Goal: Task Accomplishment & Management: Use online tool/utility

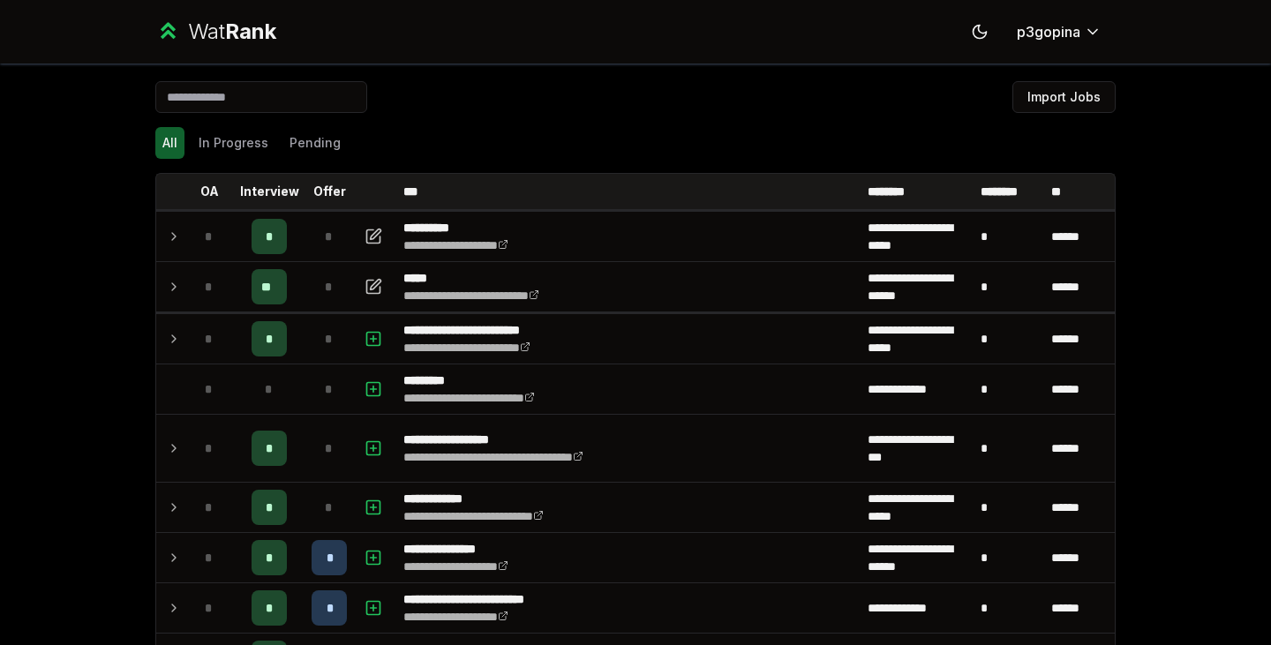
click at [173, 225] on td at bounding box center [170, 236] width 28 height 49
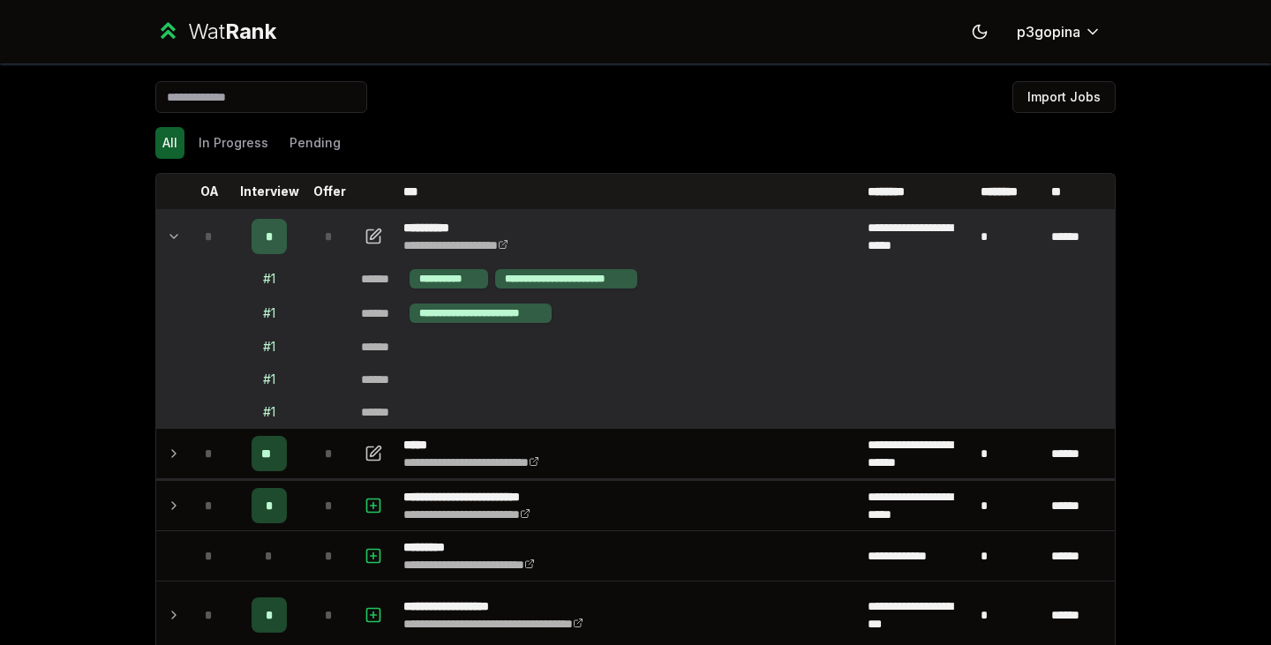
click at [173, 225] on td at bounding box center [170, 236] width 28 height 49
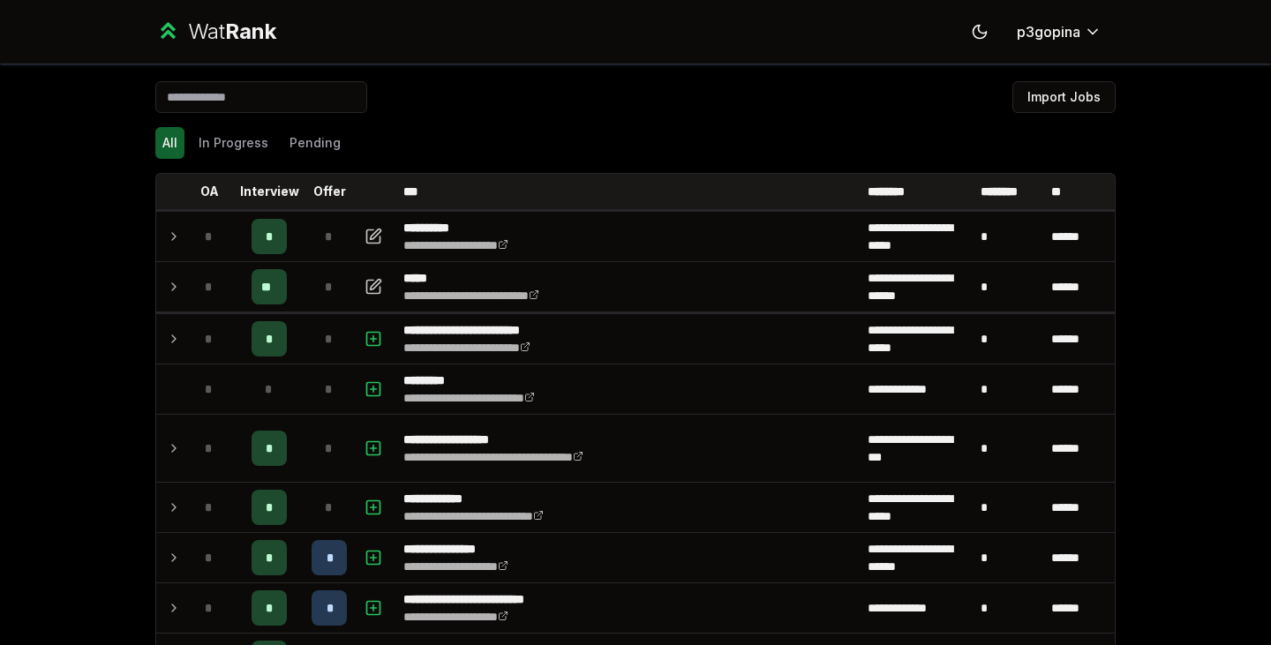
click at [1028, 95] on button "Import Jobs" at bounding box center [1063, 97] width 103 height 32
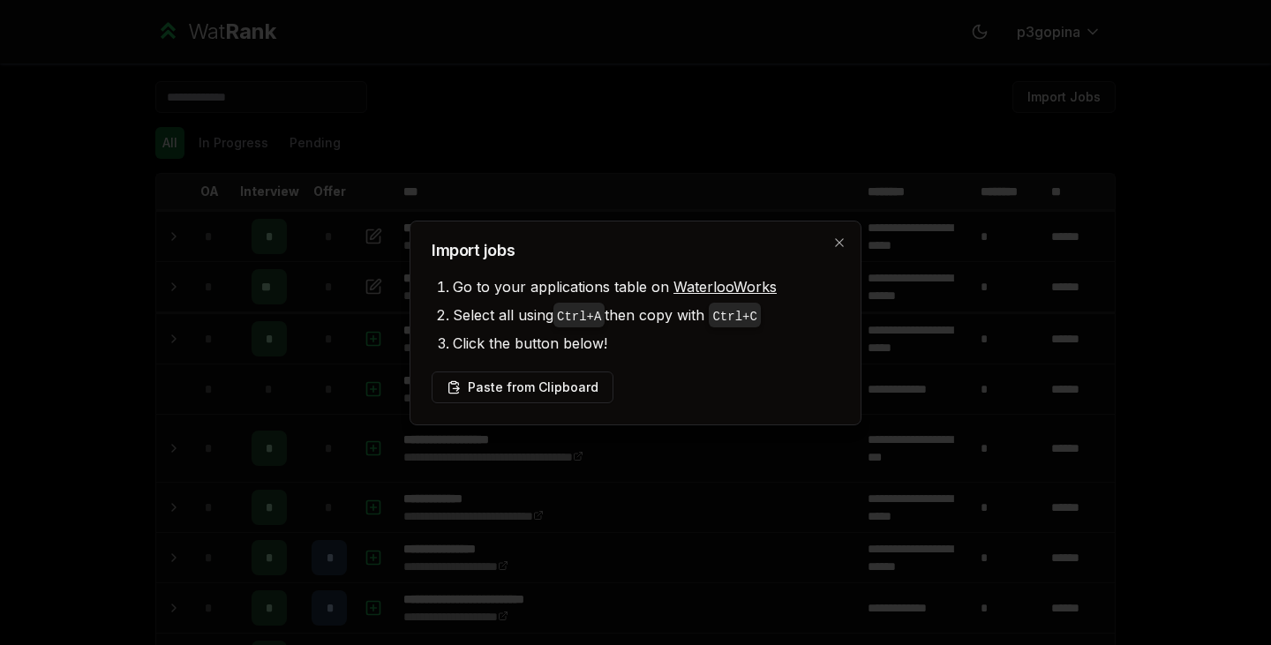
click at [516, 388] on button "Paste from Clipboard" at bounding box center [523, 388] width 182 height 32
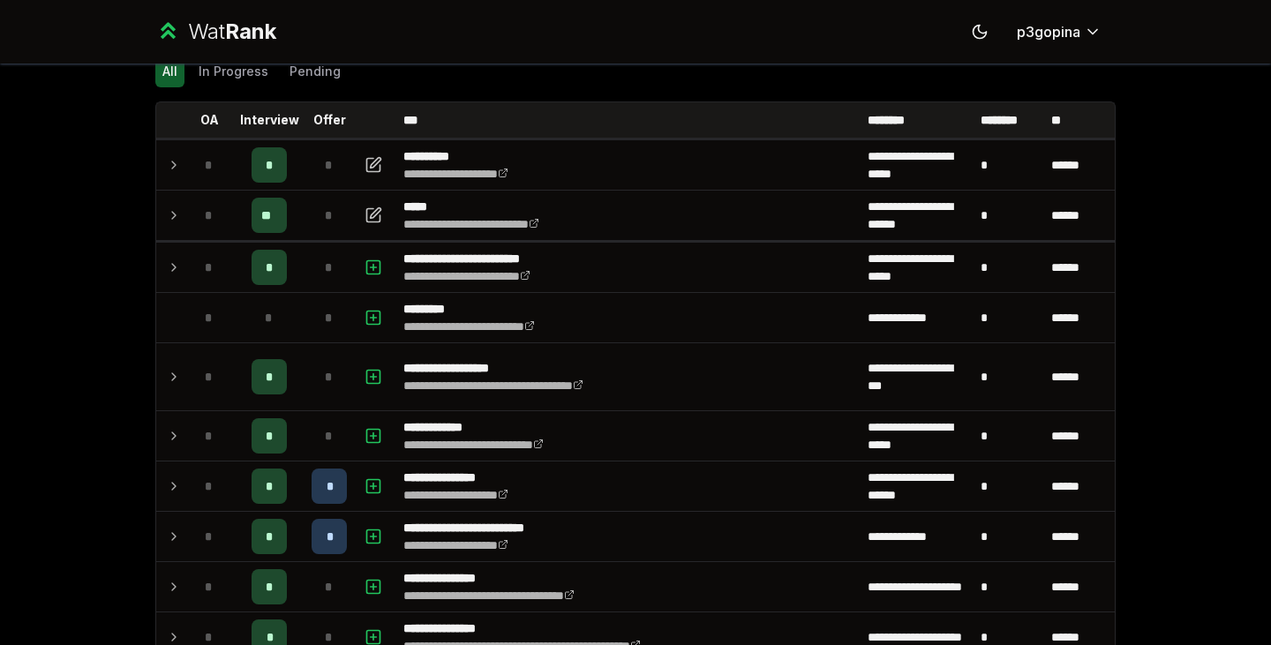
scroll to position [72, 0]
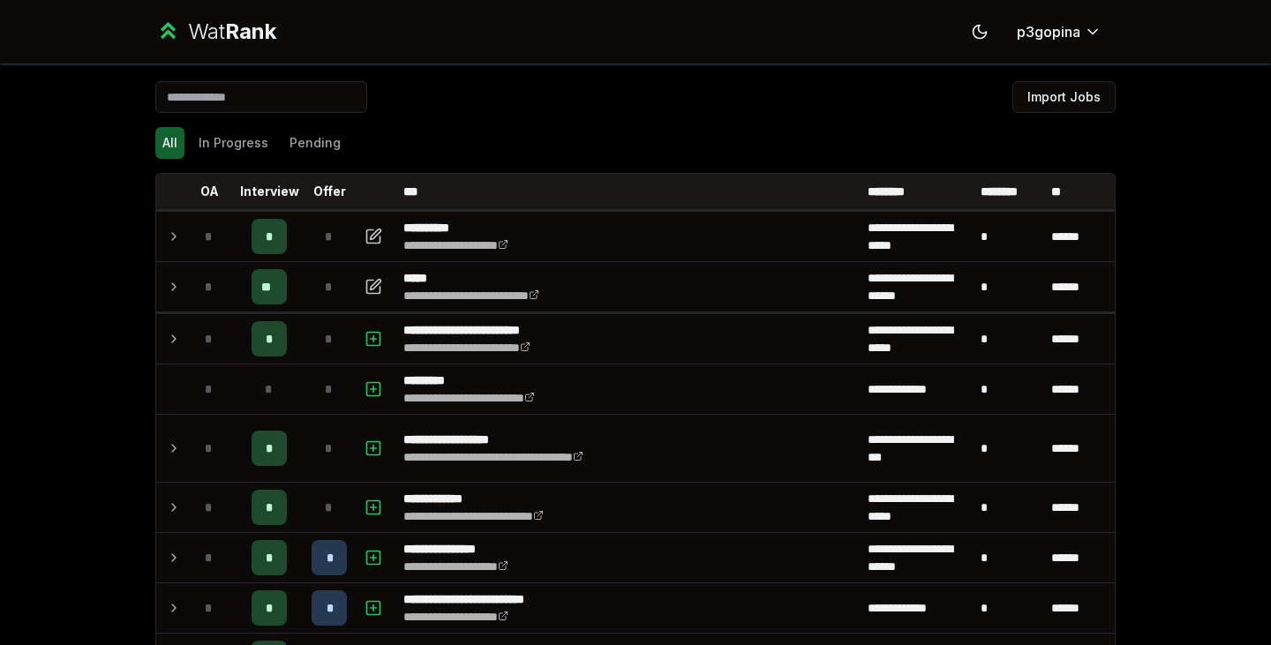
click at [1062, 99] on button "Import Jobs" at bounding box center [1063, 97] width 103 height 32
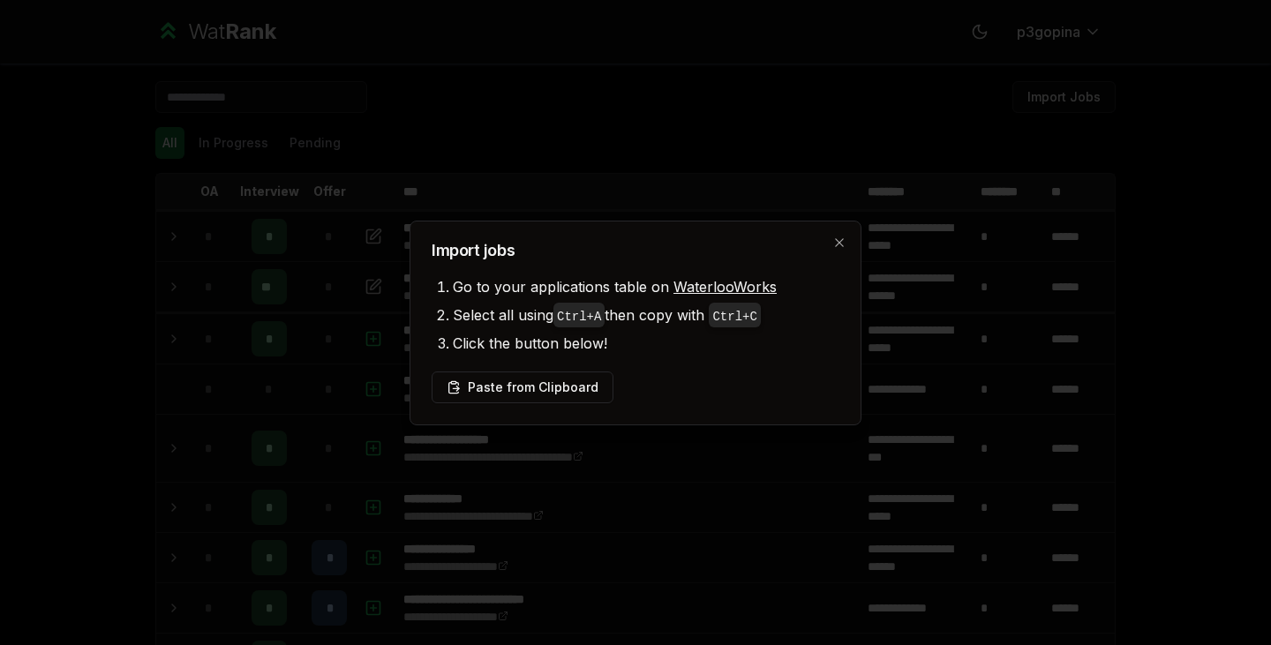
click at [525, 381] on button "Paste from Clipboard" at bounding box center [523, 388] width 182 height 32
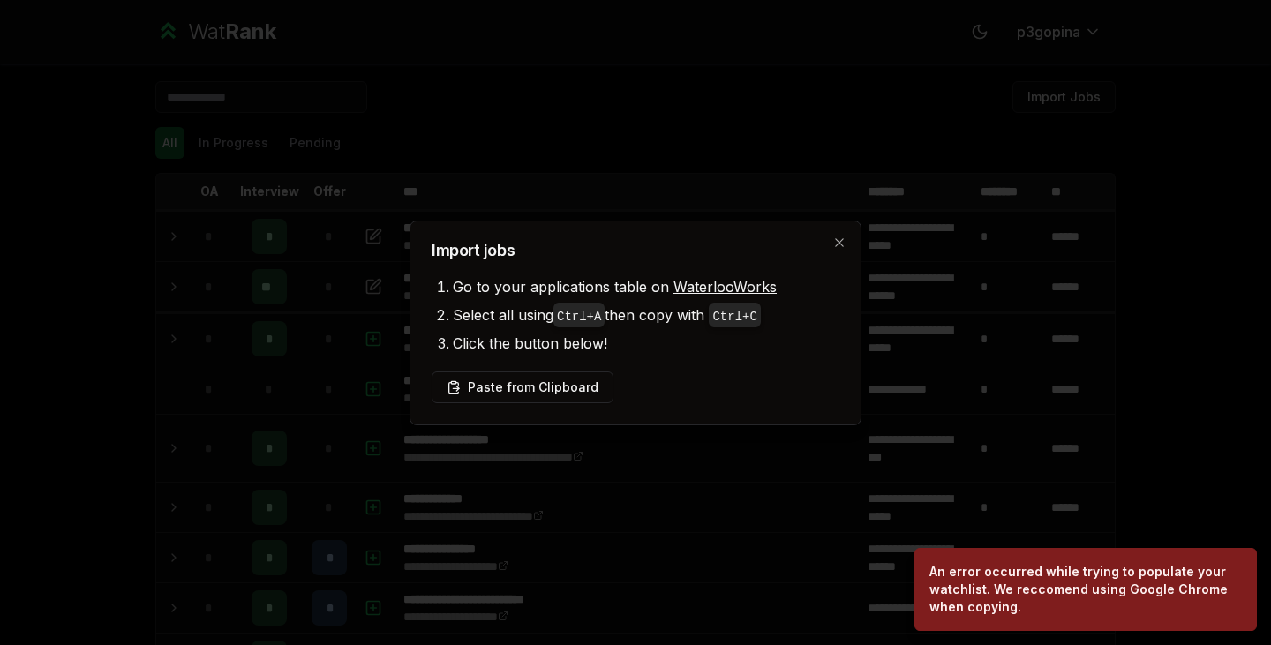
click at [572, 498] on div at bounding box center [635, 322] width 1271 height 645
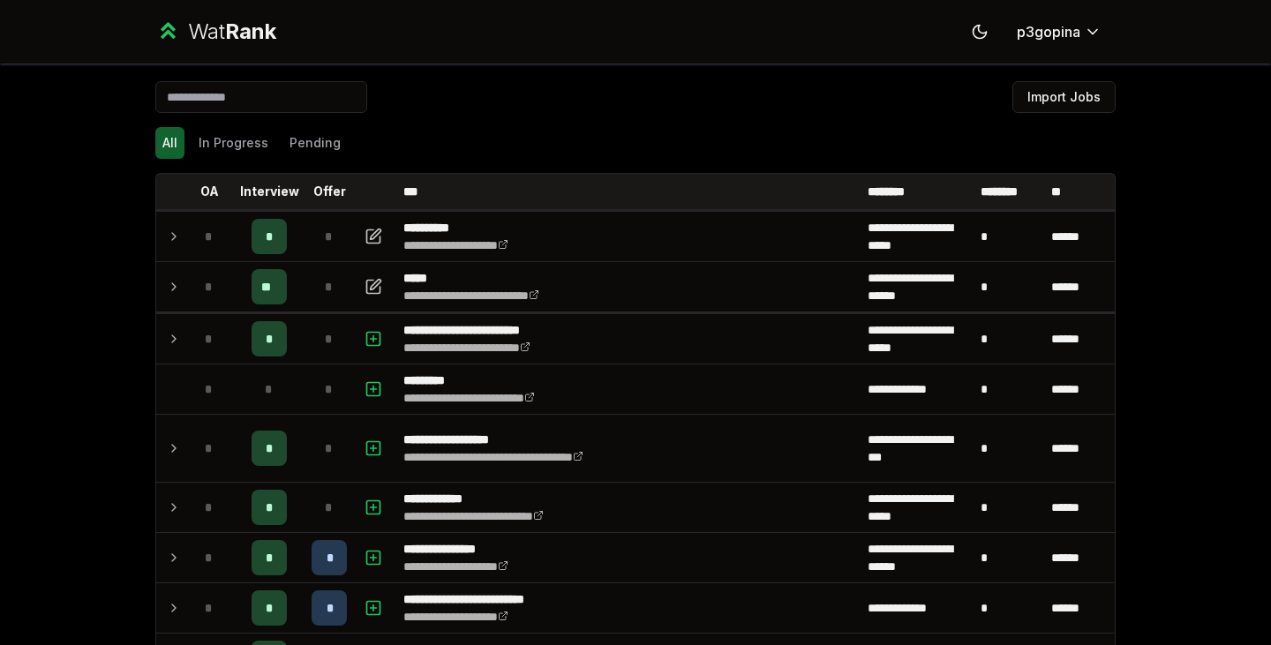
click at [1055, 86] on button "Import Jobs" at bounding box center [1063, 97] width 103 height 32
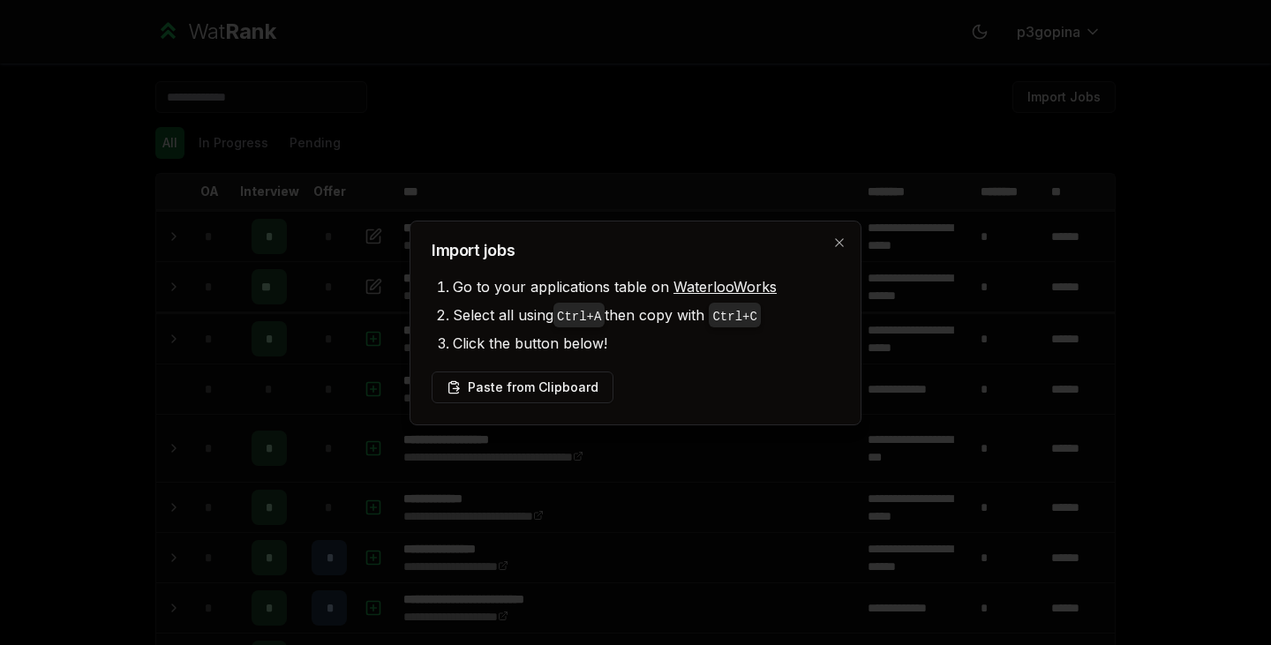
click at [498, 385] on button "Paste from Clipboard" at bounding box center [523, 388] width 182 height 32
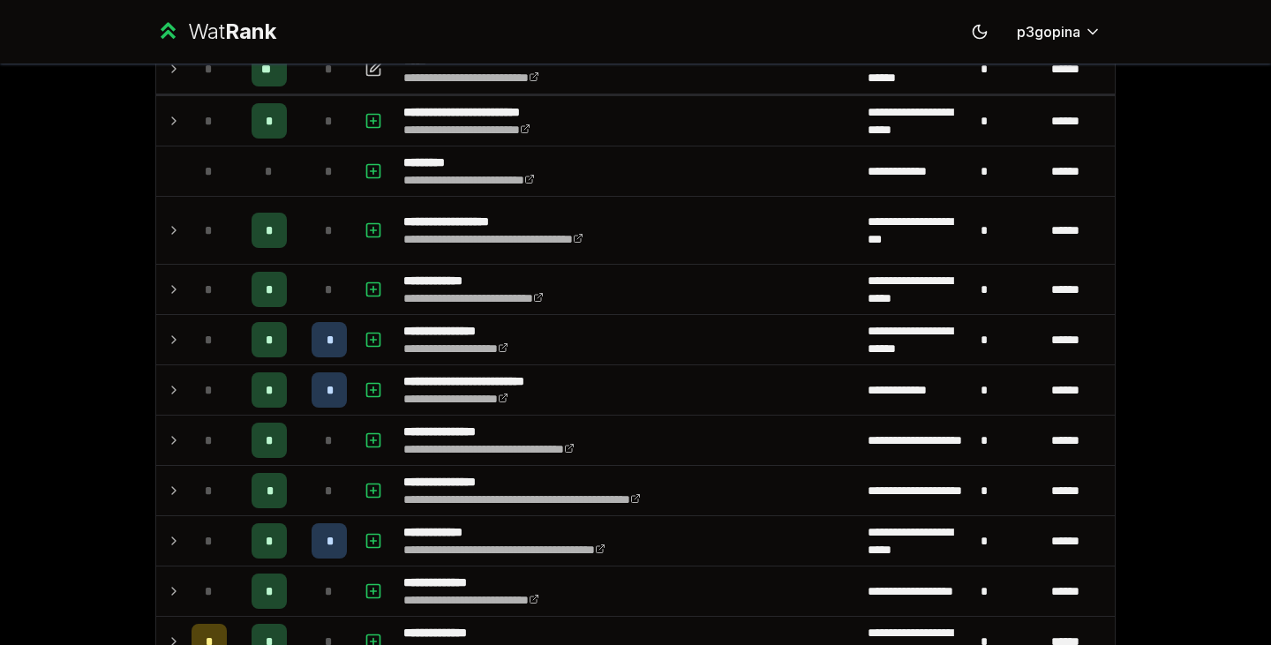
scroll to position [201, 0]
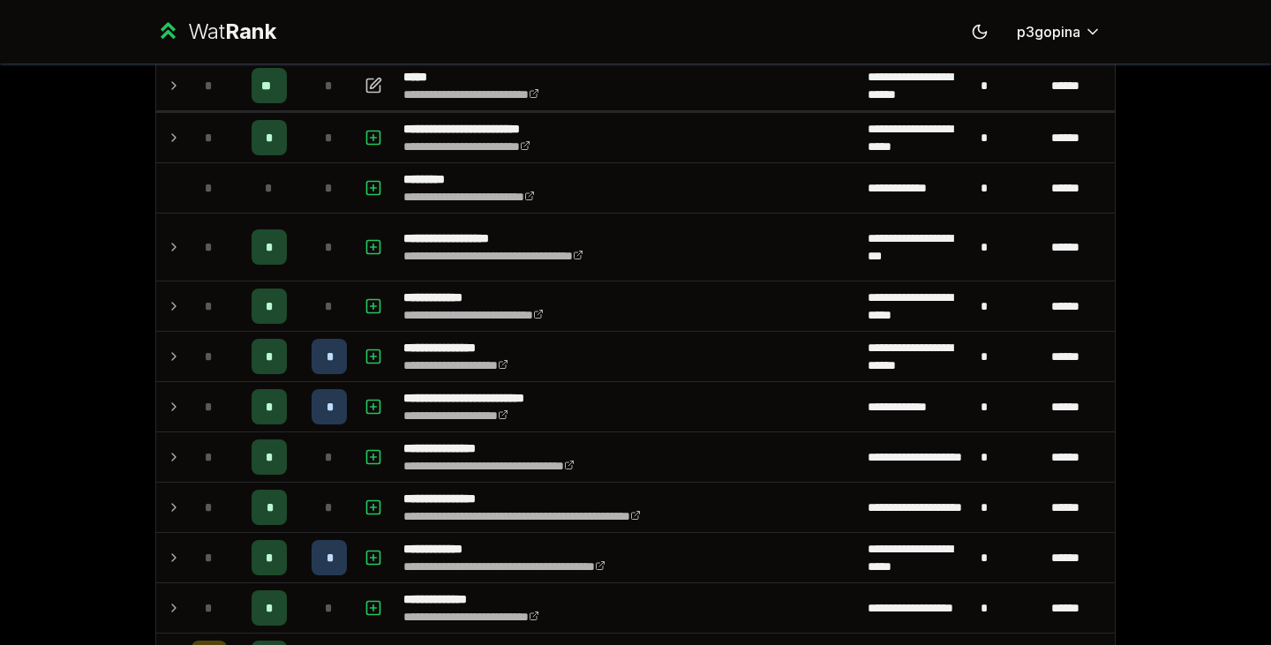
click at [629, 349] on td "**********" at bounding box center [628, 356] width 464 height 49
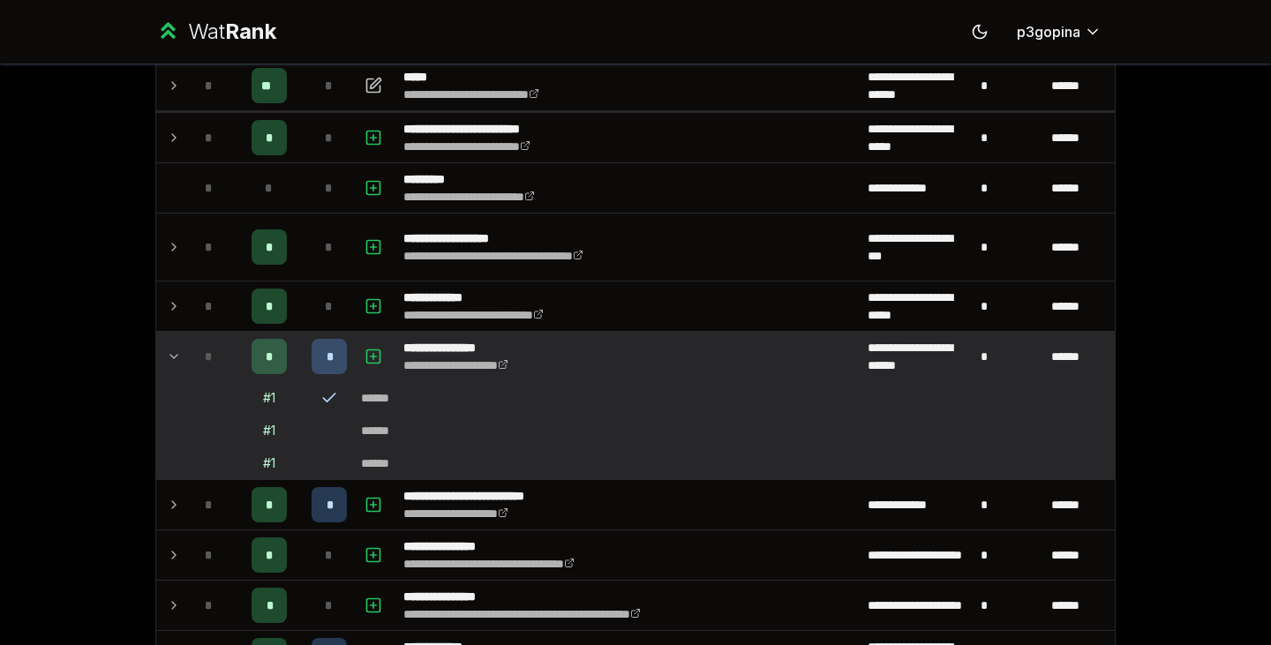
click at [620, 358] on td "**********" at bounding box center [628, 356] width 464 height 49
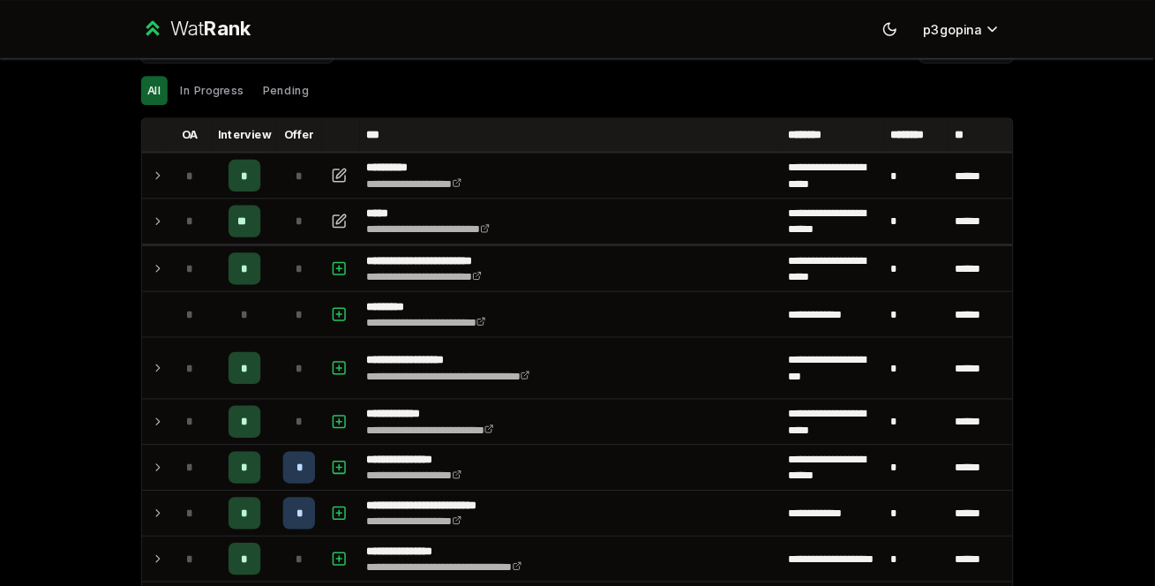
scroll to position [0, 0]
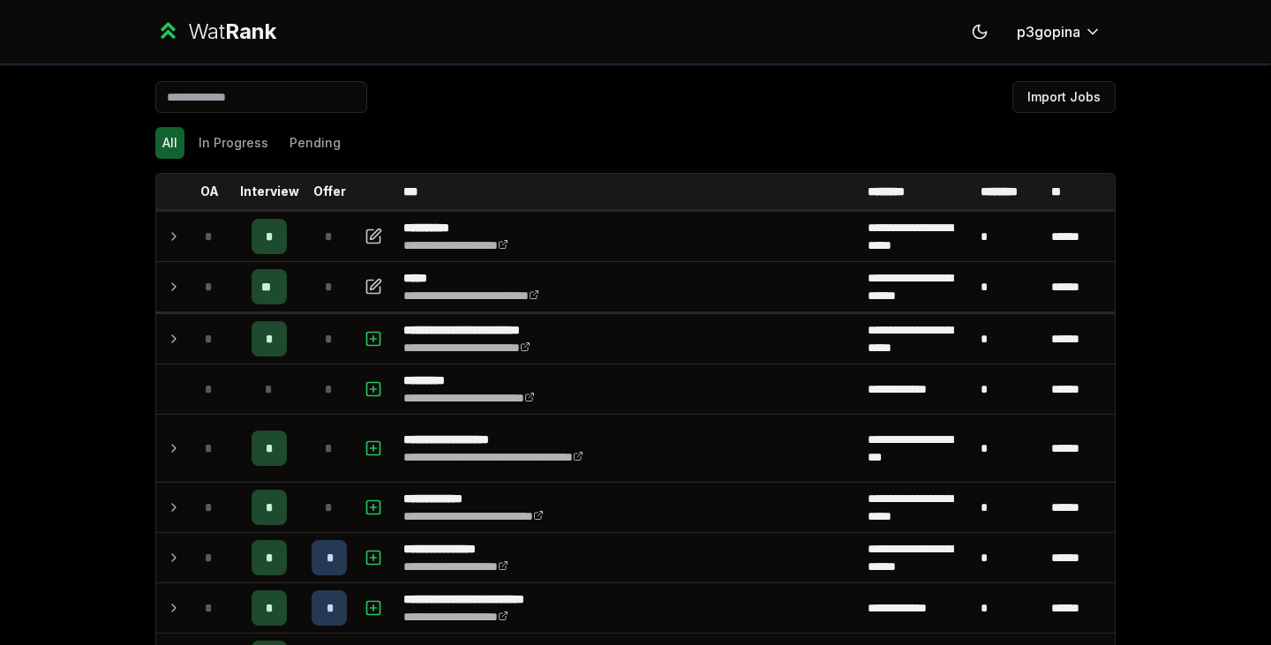
click at [1041, 83] on button "Import Jobs" at bounding box center [1063, 97] width 103 height 32
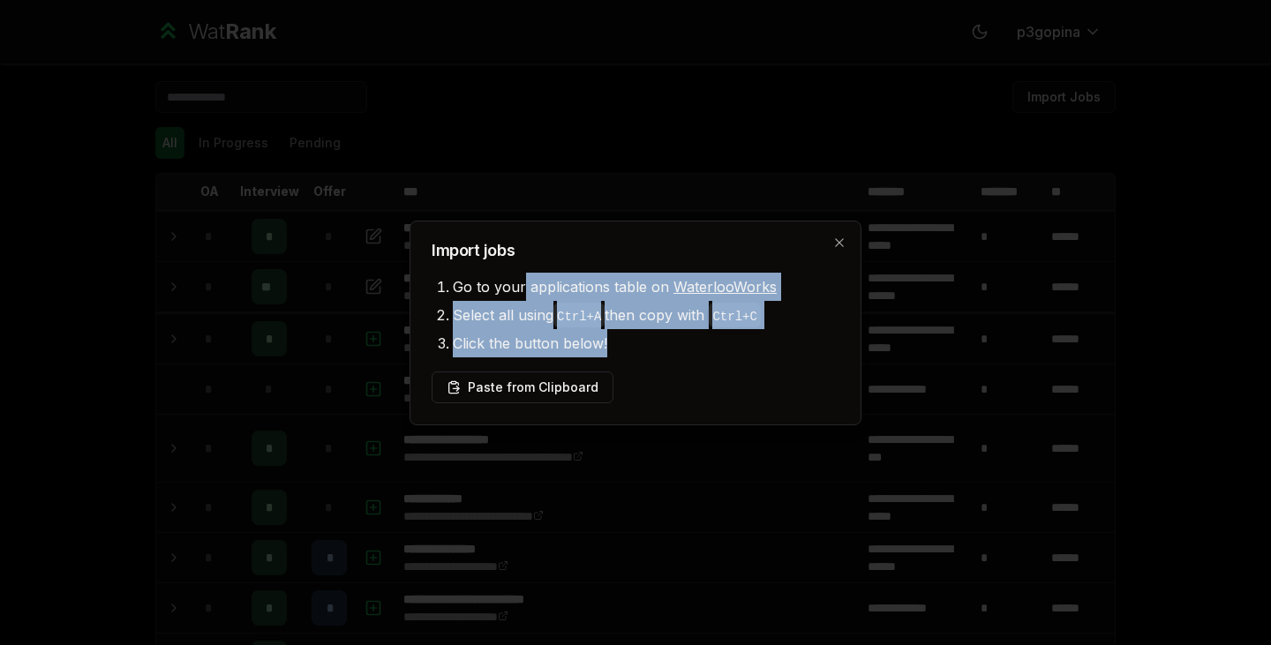
drag, startPoint x: 520, startPoint y: 286, endPoint x: 651, endPoint y: 342, distance: 142.8
click at [651, 342] on ul "Go to your applications table on WaterlooWorks Select all using Ctrl+ A then co…" at bounding box center [636, 315] width 408 height 85
click at [651, 342] on li "Click the button below!" at bounding box center [646, 343] width 387 height 28
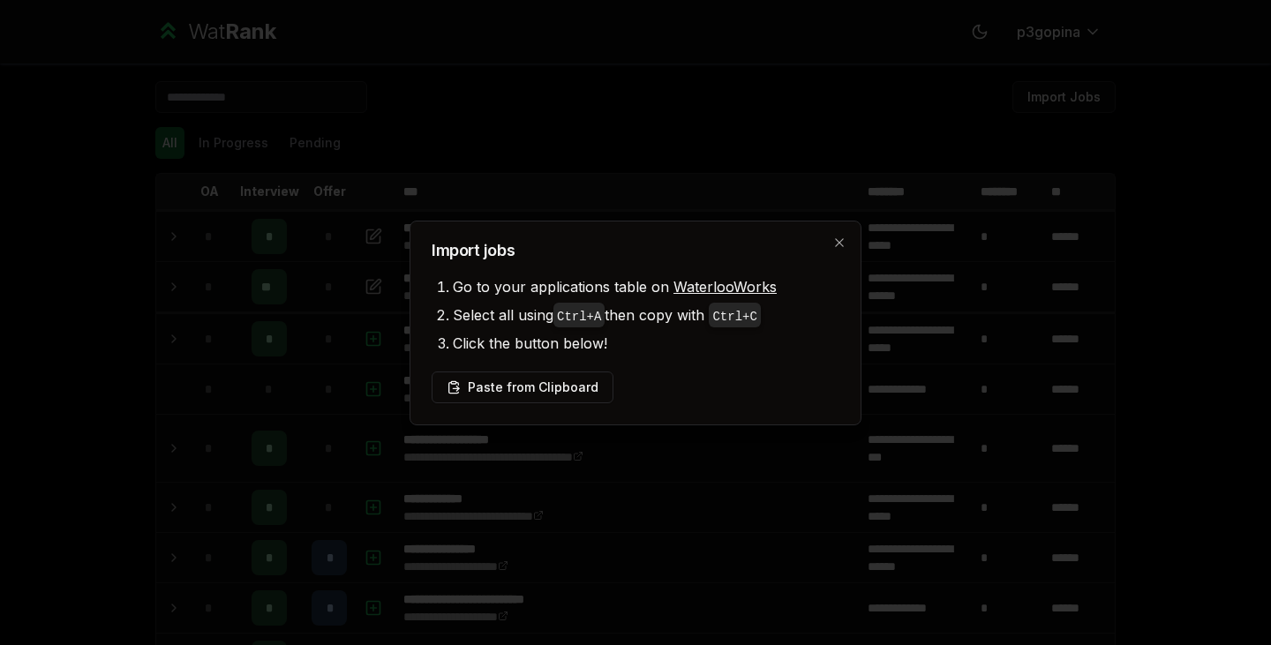
click at [498, 390] on button "Paste from Clipboard" at bounding box center [523, 388] width 182 height 32
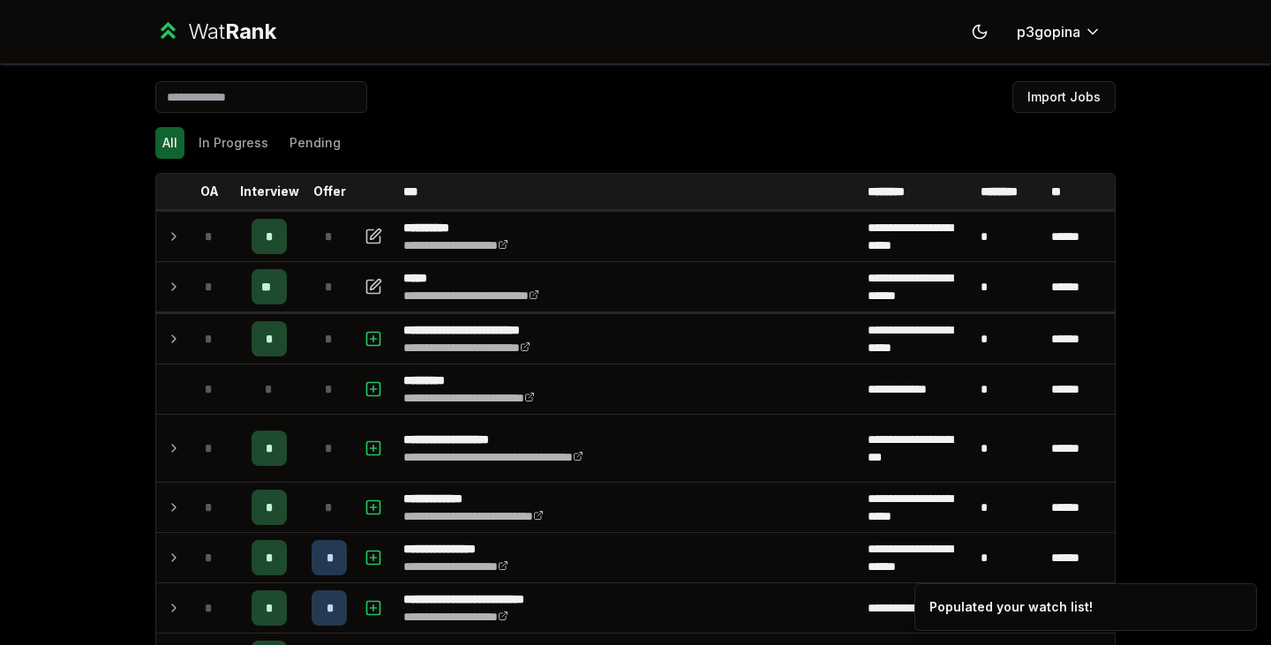
click at [961, 605] on div "Populated your watch list!" at bounding box center [1011, 607] width 163 height 18
click at [295, 143] on button "Pending" at bounding box center [314, 143] width 65 height 32
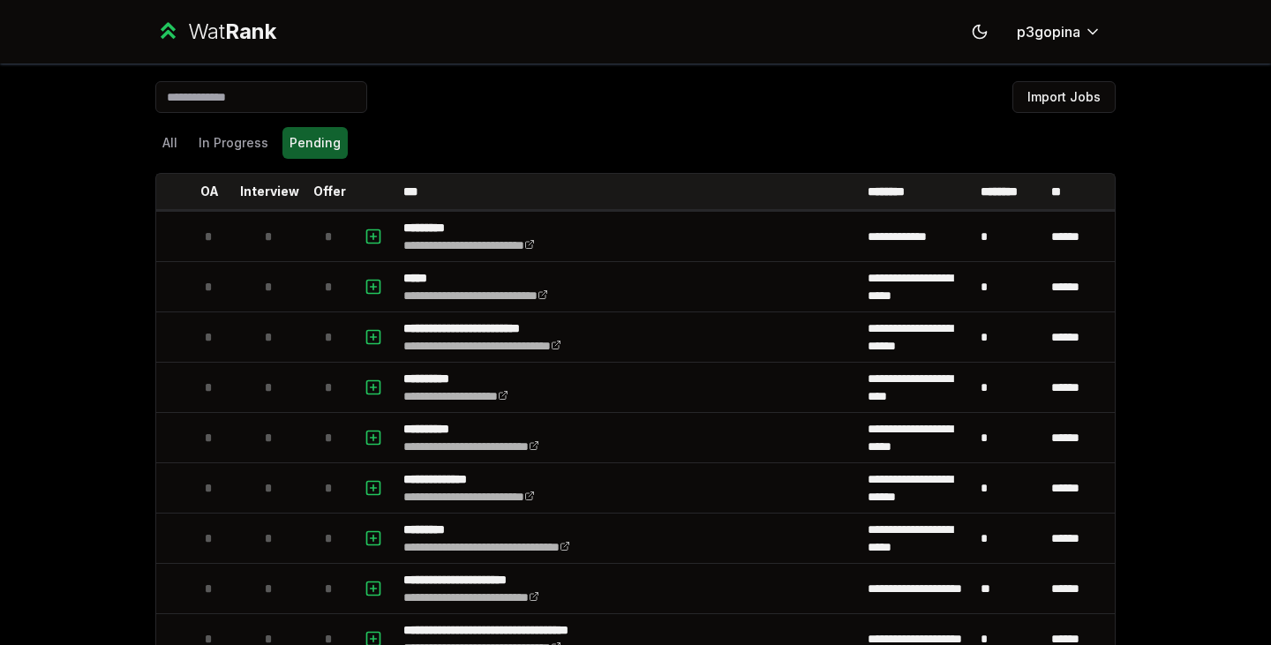
click at [233, 142] on button "In Progress" at bounding box center [234, 143] width 84 height 32
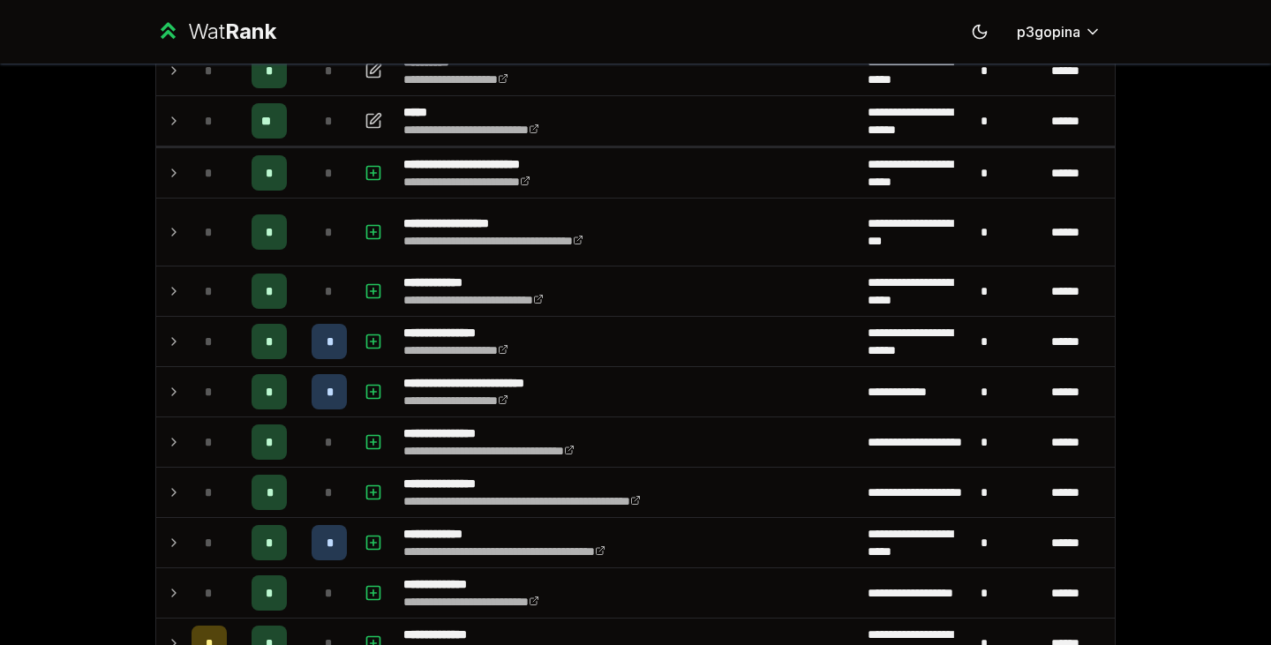
scroll to position [166, 0]
